Goal: Transaction & Acquisition: Download file/media

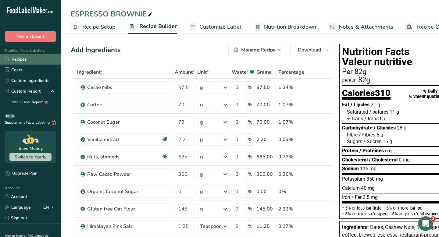
click at [26, 61] on link "Recipes" at bounding box center [30, 59] width 61 height 11
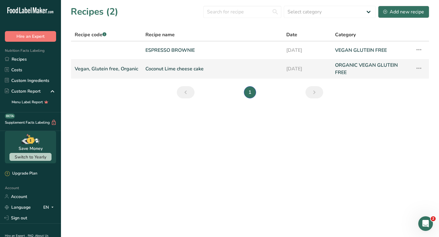
click at [156, 68] on link "Coconut Lime cheese cake" at bounding box center [213, 69] width 134 height 15
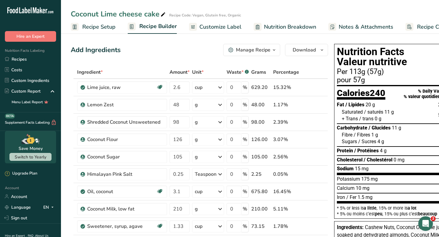
drag, startPoint x: 69, startPoint y: 14, endPoint x: 158, endPoint y: 15, distance: 89.7
click at [158, 15] on div "Coconut Lime cheese cake Recipe Code: Vegan, Glutein free, Organic" at bounding box center [250, 14] width 378 height 11
click at [25, 58] on link "Recipes" at bounding box center [30, 59] width 61 height 11
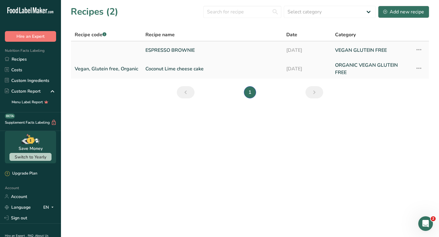
click at [150, 49] on link "ESPRESSO BROWNIE" at bounding box center [213, 50] width 134 height 13
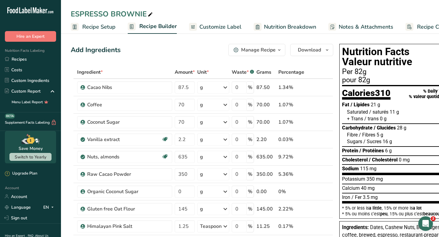
drag, startPoint x: 68, startPoint y: 13, endPoint x: 145, endPoint y: 16, distance: 77.6
click at [145, 16] on div "ESPRESSO BROWNIE" at bounding box center [250, 14] width 378 height 11
copy div "ESPRESSO BROWNIE"
click at [21, 59] on link "Recipes" at bounding box center [30, 59] width 61 height 11
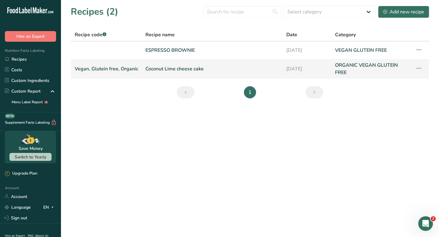
click at [174, 70] on link "Coconut Lime cheese cake" at bounding box center [213, 69] width 134 height 15
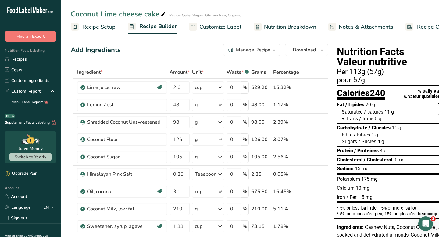
click at [293, 27] on span "Nutrition Breakdown" at bounding box center [290, 27] width 52 height 8
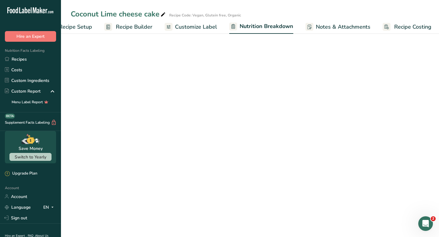
select select "Calories"
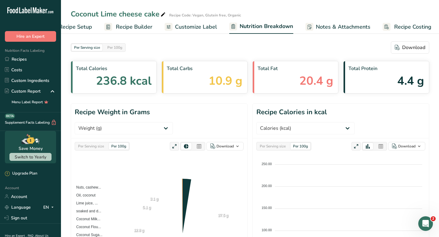
scroll to position [0, 25]
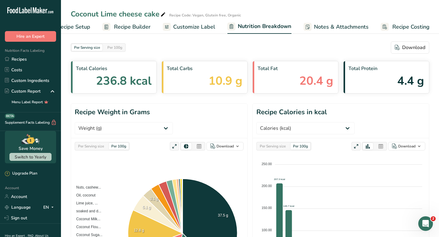
click at [194, 27] on span "Customize Label" at bounding box center [194, 27] width 42 height 8
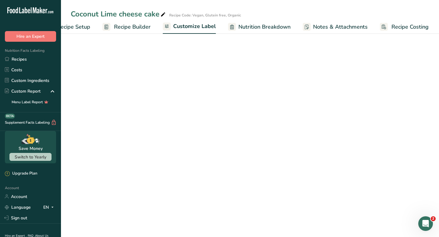
scroll to position [0, 25]
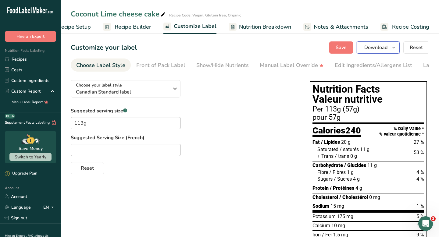
click at [375, 48] on span "Download" at bounding box center [376, 47] width 23 height 7
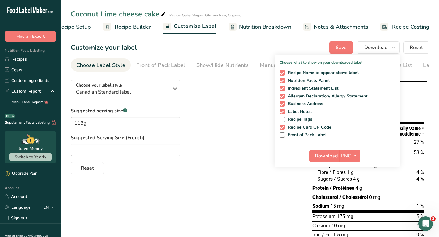
click at [240, 169] on div "Reset" at bounding box center [184, 167] width 227 height 15
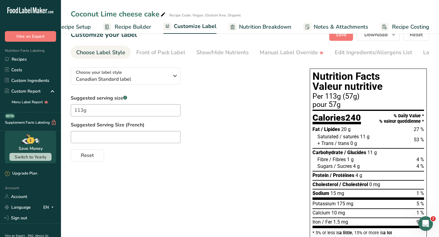
scroll to position [0, 0]
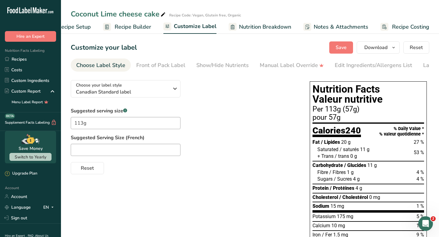
drag, startPoint x: 67, startPoint y: 12, endPoint x: 158, endPoint y: 14, distance: 91.0
click at [158, 14] on div "Coconut Lime cheese cake Recipe Code: Vegan, Glutein free, Organic" at bounding box center [250, 14] width 378 height 11
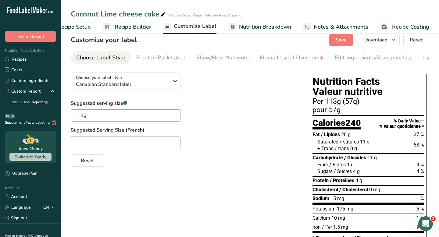
scroll to position [9, 0]
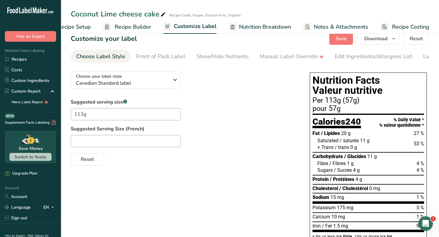
copy div "Coconut Lime cheese cake"
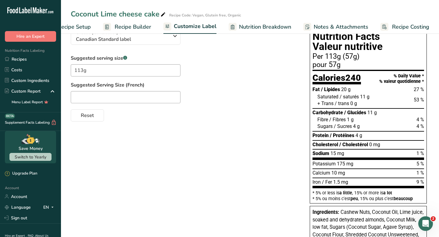
scroll to position [0, 0]
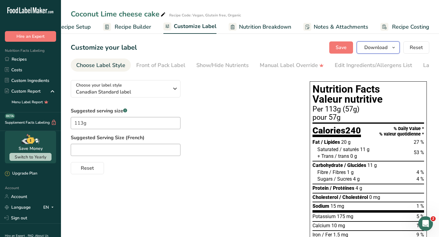
click at [386, 45] on span "Download" at bounding box center [376, 47] width 23 height 7
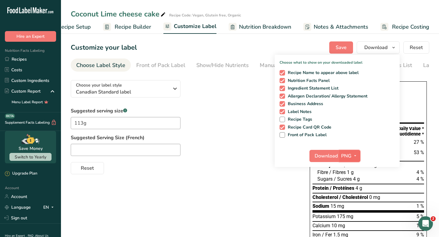
click at [340, 157] on button "PNG" at bounding box center [350, 156] width 21 height 12
click at [350, 170] on link "PNG" at bounding box center [351, 169] width 20 height 10
click at [339, 156] on button "Download" at bounding box center [325, 156] width 30 height 12
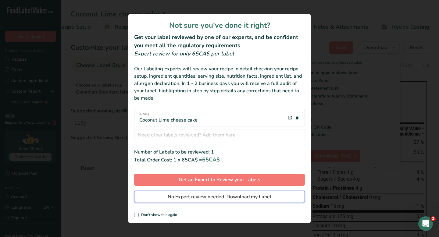
click at [218, 196] on span "No Expert review needed. Download my Label" at bounding box center [220, 196] width 104 height 7
